Goal: Information Seeking & Learning: Learn about a topic

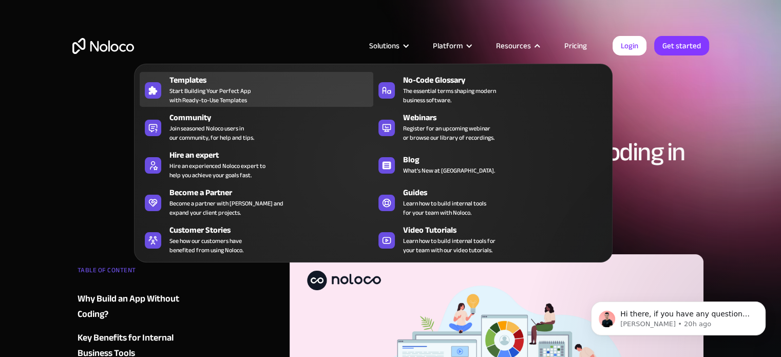
click at [248, 86] on span "Start Building Your Perfect App with Ready-to-Use Templates" at bounding box center [210, 95] width 82 height 18
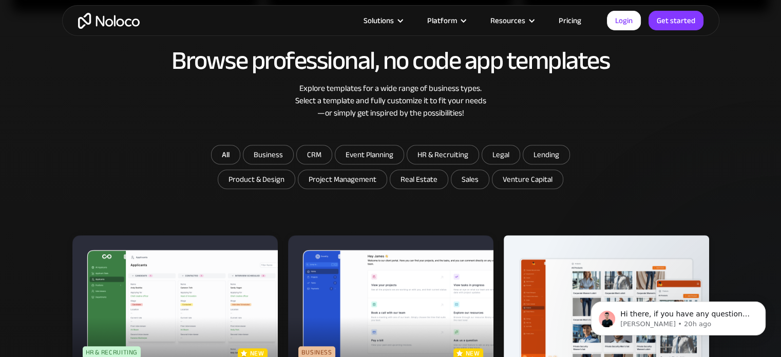
scroll to position [1846, 0]
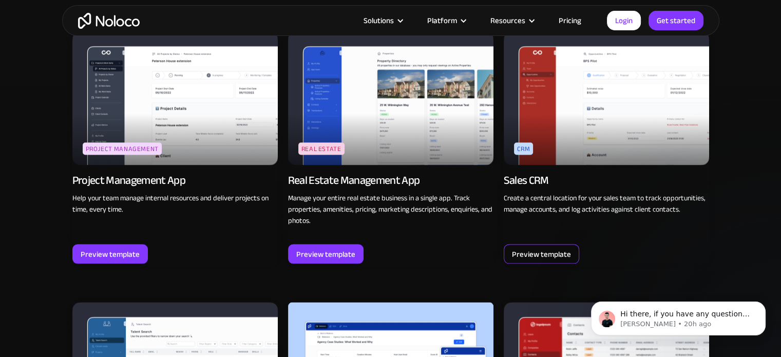
click at [548, 251] on div "Preview template" at bounding box center [541, 253] width 59 height 13
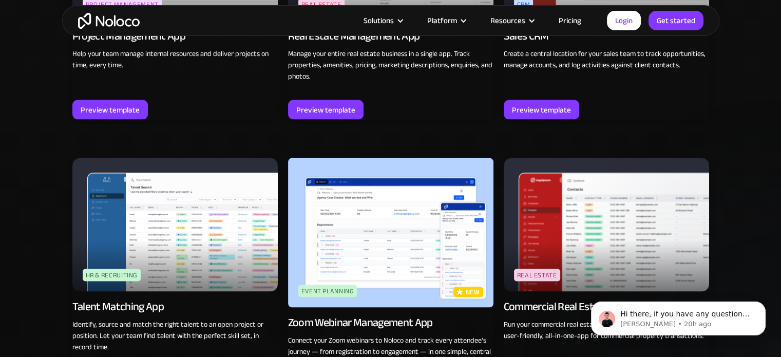
scroll to position [1570, 0]
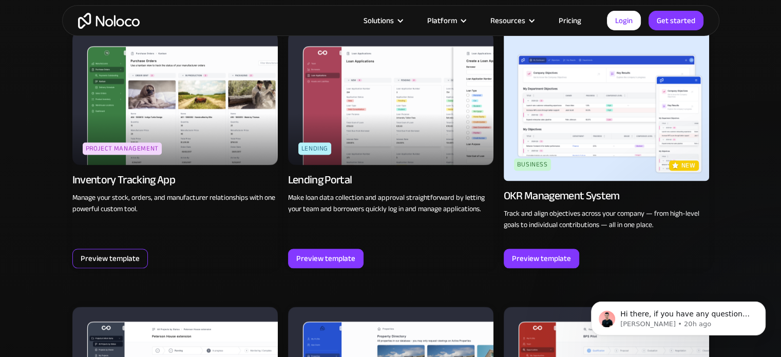
click at [129, 260] on div "Preview template" at bounding box center [110, 258] width 59 height 13
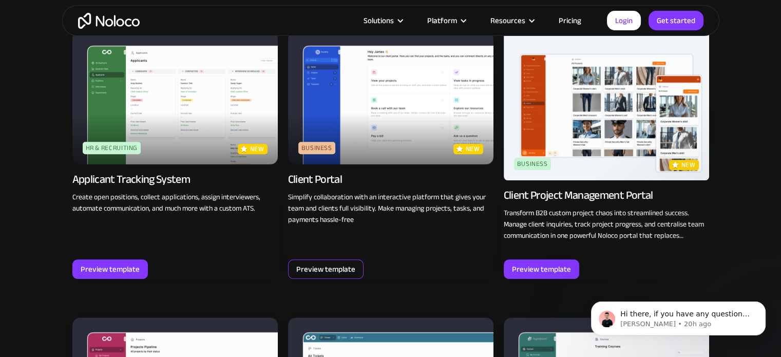
click at [333, 266] on div "Preview template" at bounding box center [325, 268] width 59 height 13
